Goal: Browse casually: Explore the website without a specific task or goal

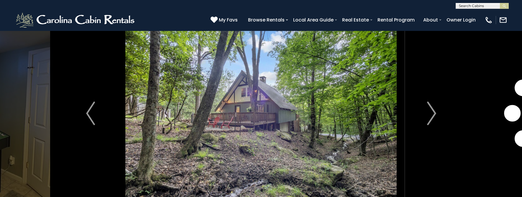
scroll to position [11, 0]
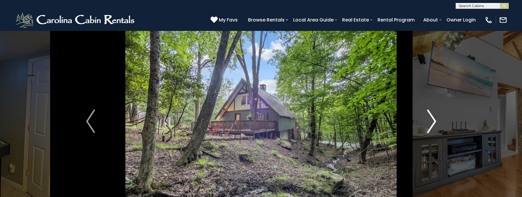
click at [432, 121] on img "Next" at bounding box center [431, 122] width 9 height 24
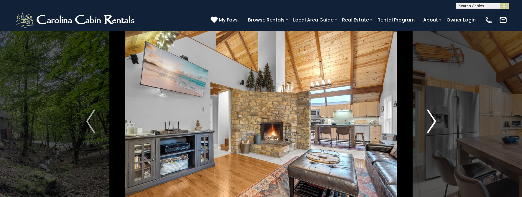
click at [432, 121] on img "Next" at bounding box center [431, 122] width 9 height 24
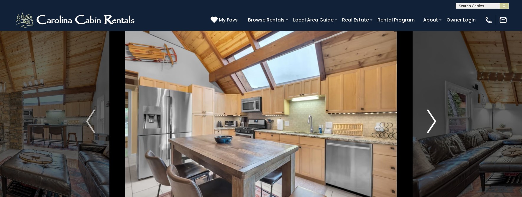
click at [432, 121] on img "Next" at bounding box center [431, 122] width 9 height 24
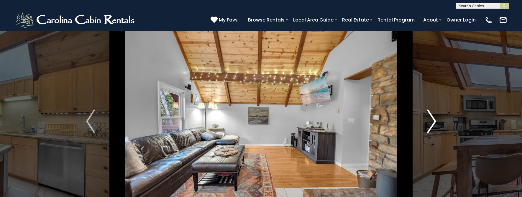
click at [432, 121] on img "Next" at bounding box center [431, 122] width 9 height 24
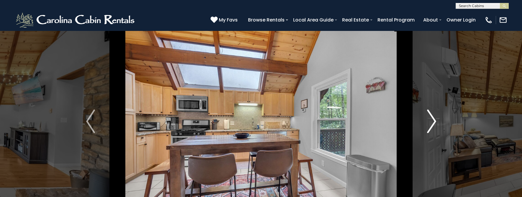
click at [432, 121] on img "Next" at bounding box center [431, 122] width 9 height 24
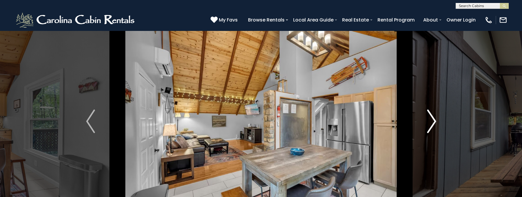
click at [432, 121] on img "Next" at bounding box center [431, 122] width 9 height 24
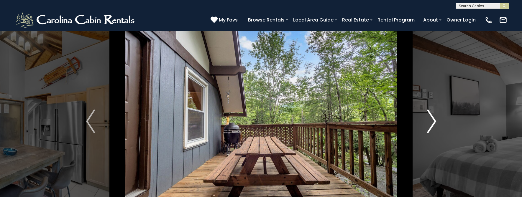
click at [432, 121] on img "Next" at bounding box center [431, 122] width 9 height 24
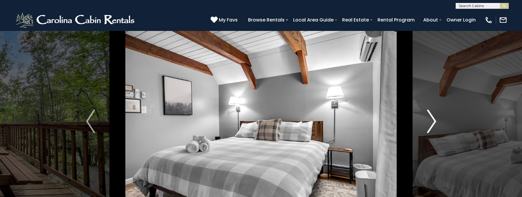
click at [432, 121] on img "Next" at bounding box center [431, 122] width 9 height 24
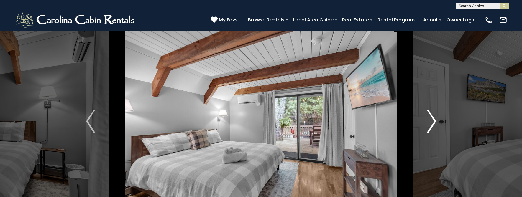
click at [432, 121] on img "Next" at bounding box center [431, 122] width 9 height 24
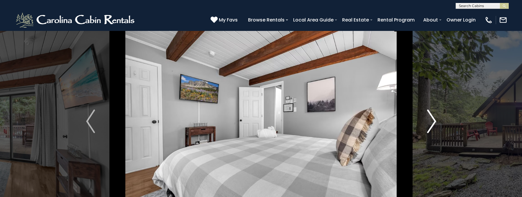
click at [432, 121] on img "Next" at bounding box center [431, 122] width 9 height 24
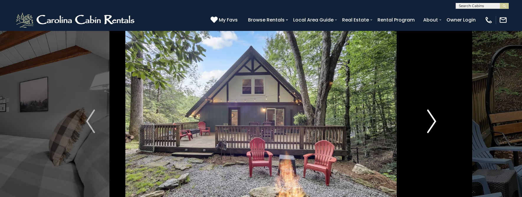
click at [432, 121] on img "Next" at bounding box center [431, 122] width 9 height 24
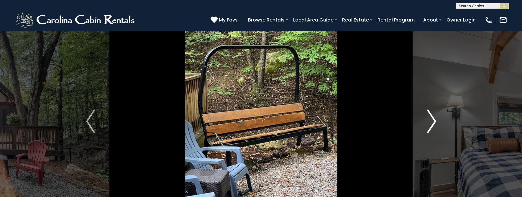
click at [432, 121] on img "Next" at bounding box center [431, 122] width 9 height 24
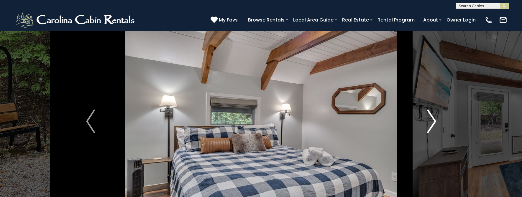
click at [432, 121] on img "Next" at bounding box center [431, 122] width 9 height 24
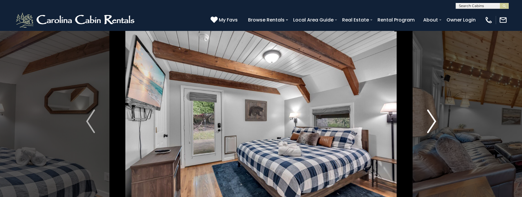
click at [432, 121] on img "Next" at bounding box center [431, 122] width 9 height 24
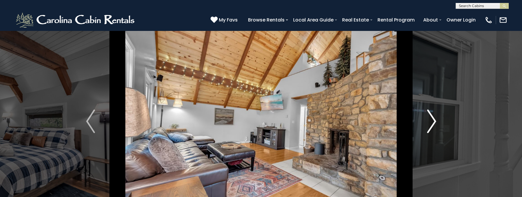
click at [432, 121] on img "Next" at bounding box center [431, 122] width 9 height 24
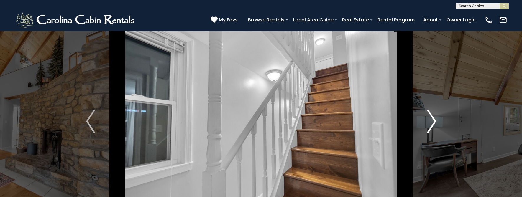
click at [432, 121] on img "Next" at bounding box center [431, 122] width 9 height 24
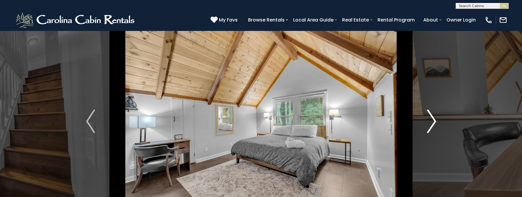
click at [432, 121] on img "Next" at bounding box center [431, 122] width 9 height 24
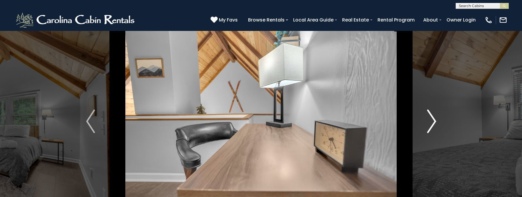
click at [432, 121] on img "Next" at bounding box center [431, 122] width 9 height 24
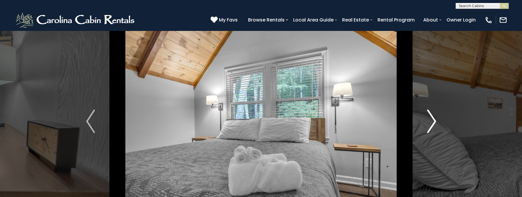
click at [432, 121] on img "Next" at bounding box center [431, 122] width 9 height 24
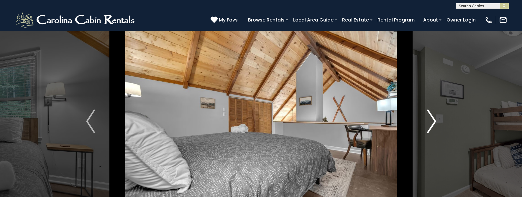
click at [432, 121] on img "Next" at bounding box center [431, 122] width 9 height 24
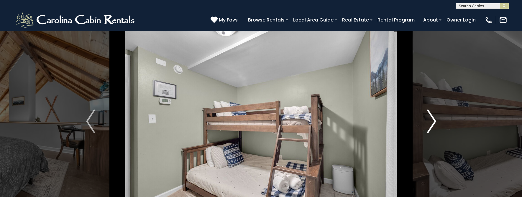
click at [432, 121] on img "Next" at bounding box center [431, 122] width 9 height 24
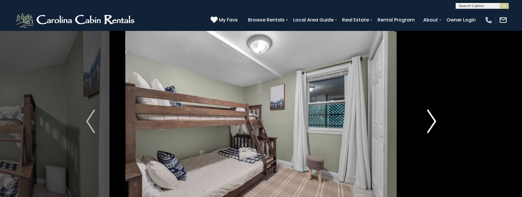
click at [432, 121] on img "Next" at bounding box center [431, 122] width 9 height 24
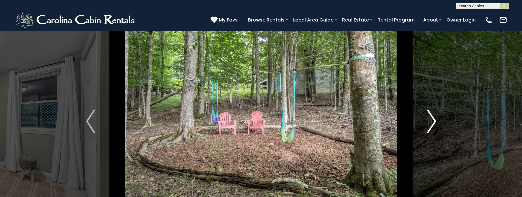
click at [432, 121] on img "Next" at bounding box center [431, 122] width 9 height 24
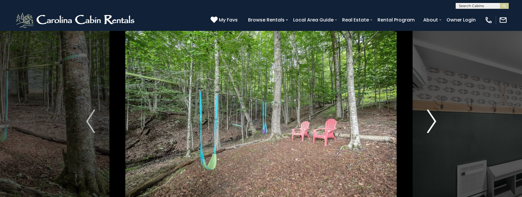
click at [432, 121] on img "Next" at bounding box center [431, 122] width 9 height 24
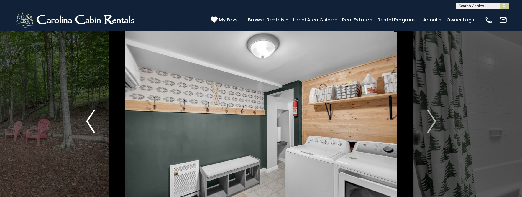
click at [95, 122] on img "Previous" at bounding box center [90, 122] width 9 height 24
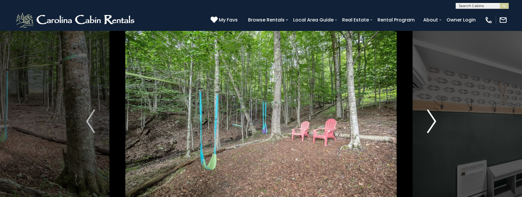
click at [434, 124] on img "Next" at bounding box center [431, 122] width 9 height 24
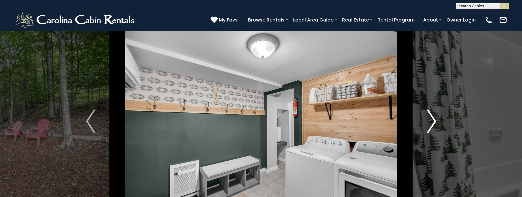
click at [434, 124] on img "Next" at bounding box center [431, 122] width 9 height 24
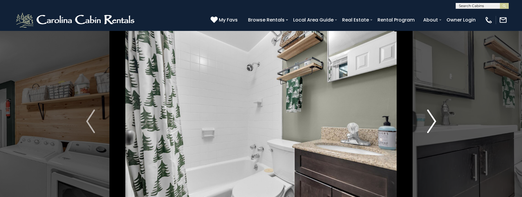
click at [434, 124] on img "Next" at bounding box center [431, 122] width 9 height 24
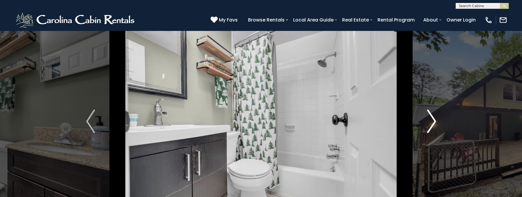
click at [434, 124] on img "Next" at bounding box center [431, 122] width 9 height 24
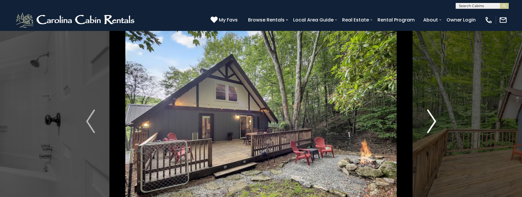
click at [434, 124] on img "Next" at bounding box center [431, 122] width 9 height 24
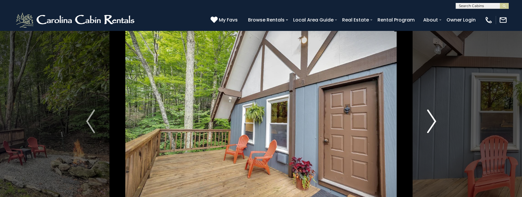
click at [434, 124] on img "Next" at bounding box center [431, 122] width 9 height 24
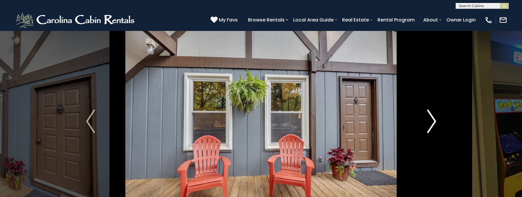
click at [434, 124] on img "Next" at bounding box center [431, 122] width 9 height 24
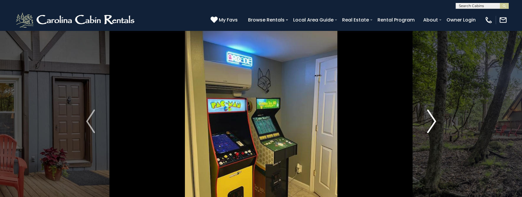
click at [434, 124] on img "Next" at bounding box center [431, 122] width 9 height 24
